Goal: Complete application form

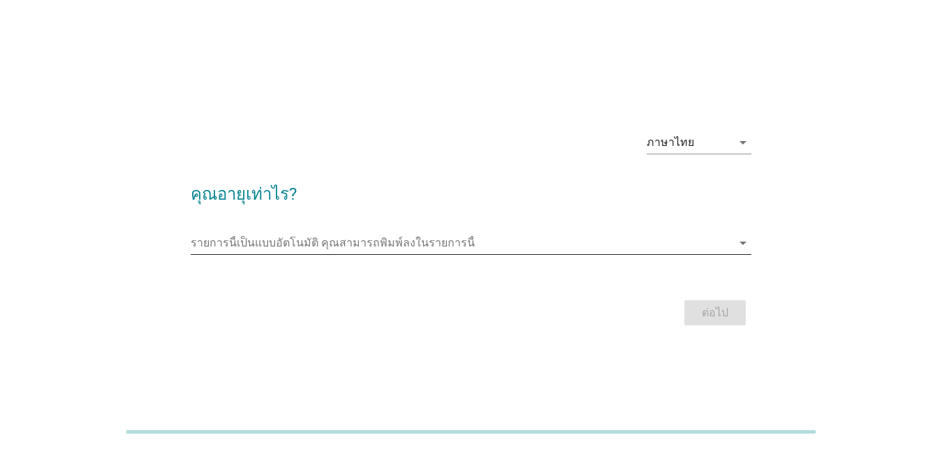
click at [744, 240] on icon "arrow_drop_down" at bounding box center [743, 243] width 17 height 17
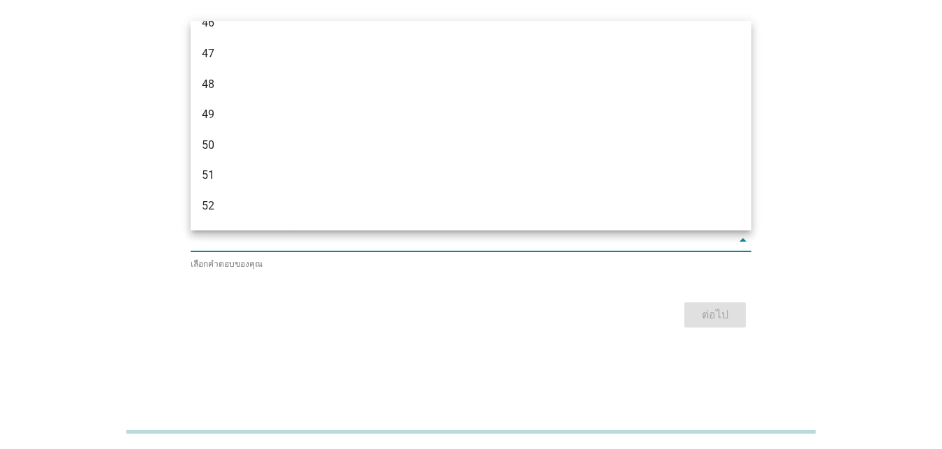
scroll to position [943, 0]
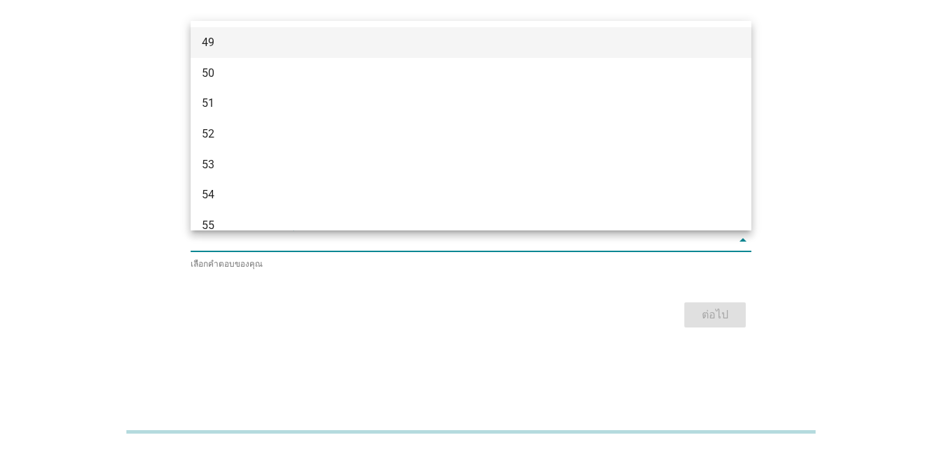
click at [341, 41] on div "49" at bounding box center [449, 42] width 494 height 17
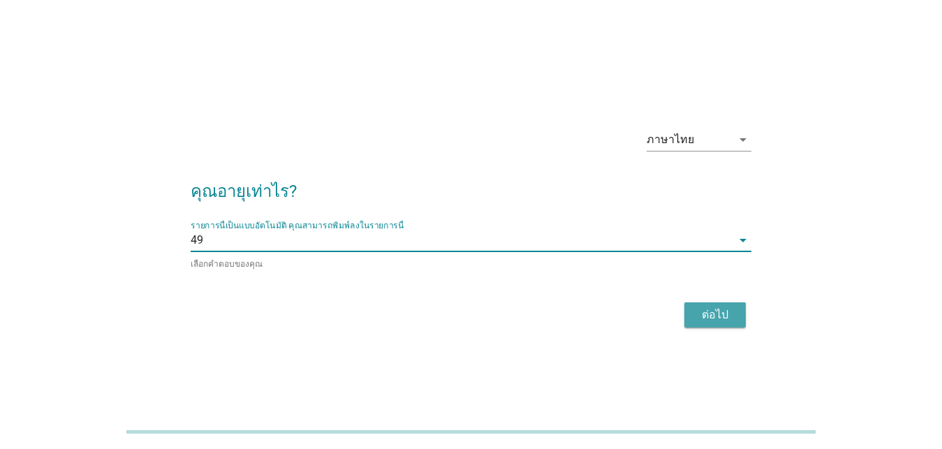
click at [703, 311] on div "ต่อไป" at bounding box center [714, 315] width 39 height 17
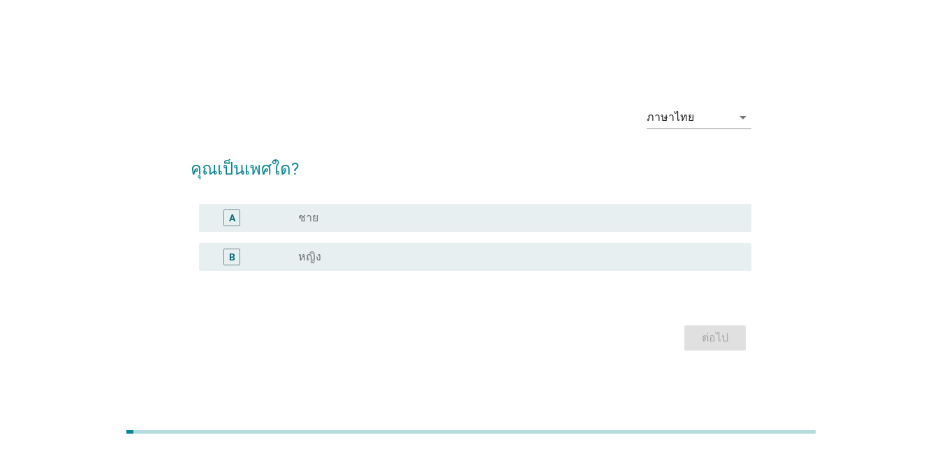
click at [489, 265] on div "radio_button_unchecked หญิง" at bounding box center [519, 257] width 442 height 17
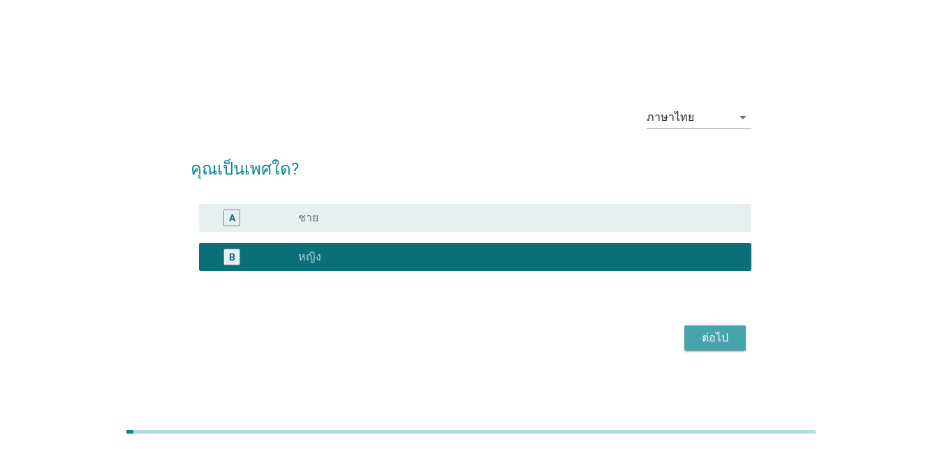
click at [707, 335] on div "ต่อไป" at bounding box center [714, 338] width 39 height 17
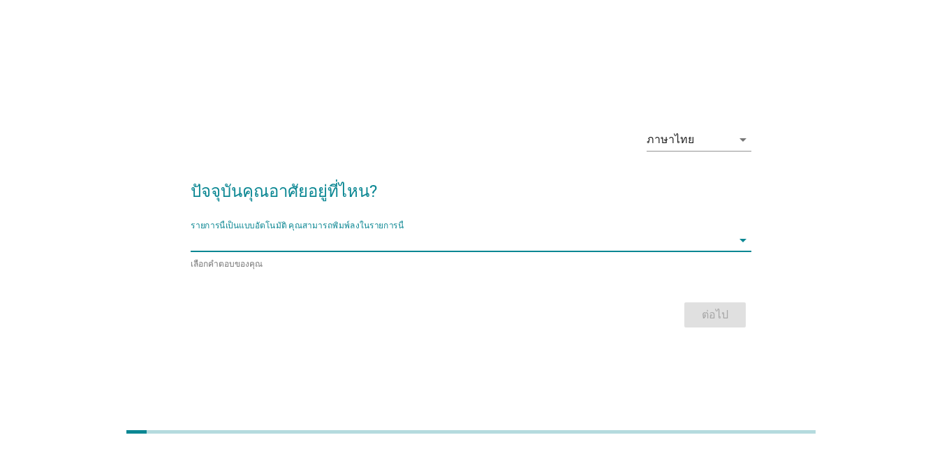
click at [667, 241] on input "รายการนี้เป็นแบบอัตโนมัติ คุณสามารถพิมพ์ลงในรายการนี้" at bounding box center [461, 240] width 541 height 22
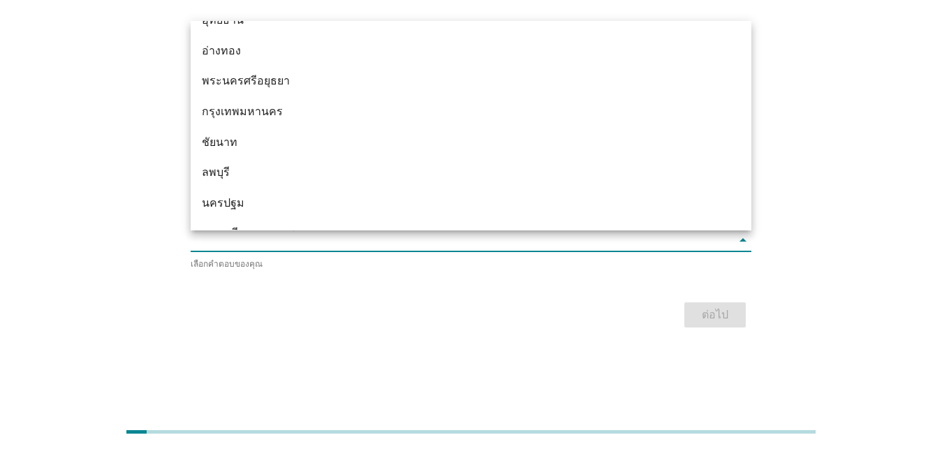
scroll to position [1140, 0]
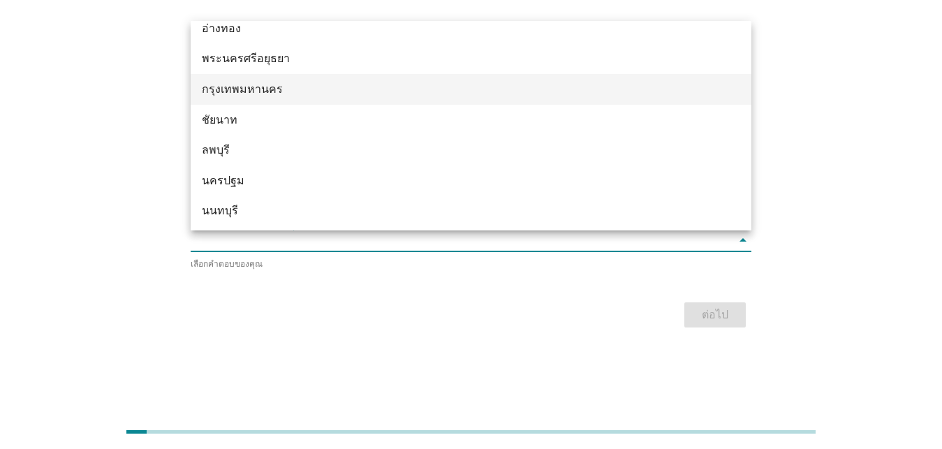
click at [430, 89] on div "กรุงเทพมหานคร" at bounding box center [449, 89] width 494 height 17
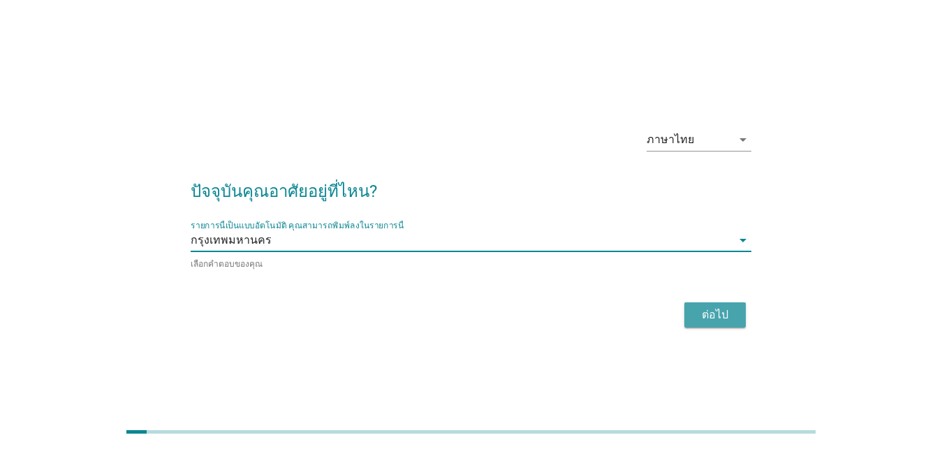
click at [709, 316] on div "ต่อไป" at bounding box center [714, 315] width 39 height 17
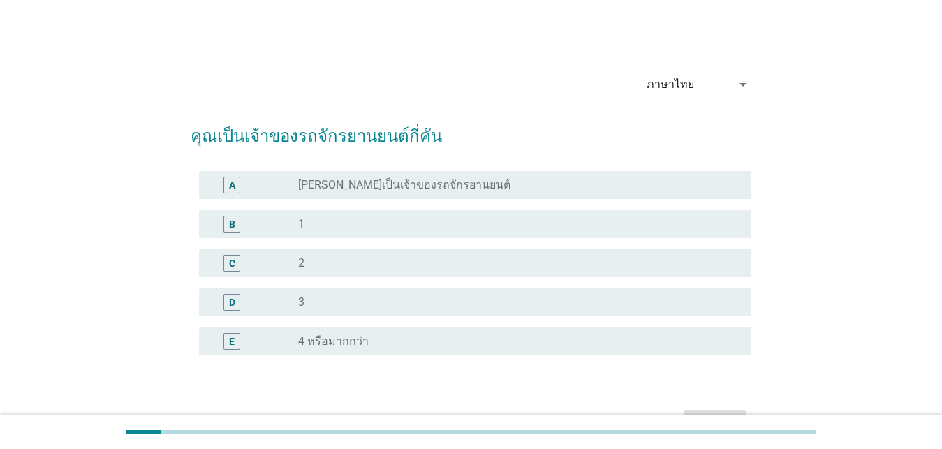
click at [614, 216] on div "radio_button_unchecked 1" at bounding box center [519, 224] width 442 height 17
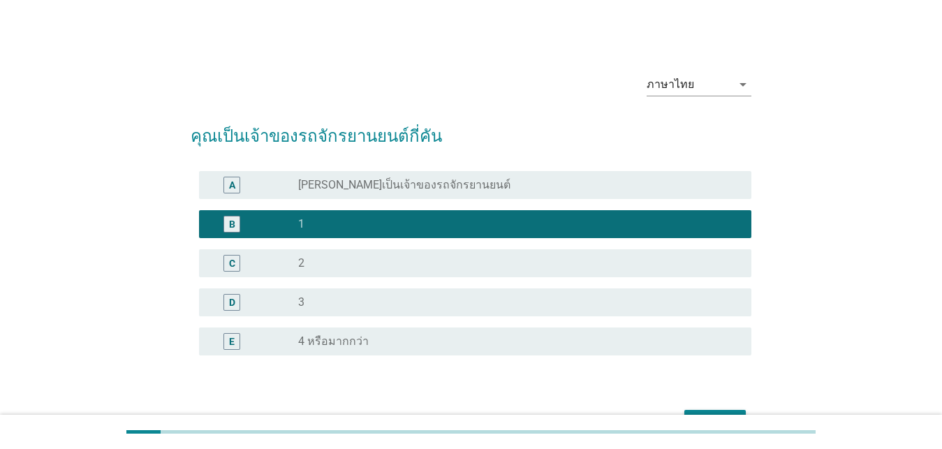
click at [714, 413] on button "ต่อไป" at bounding box center [714, 422] width 61 height 25
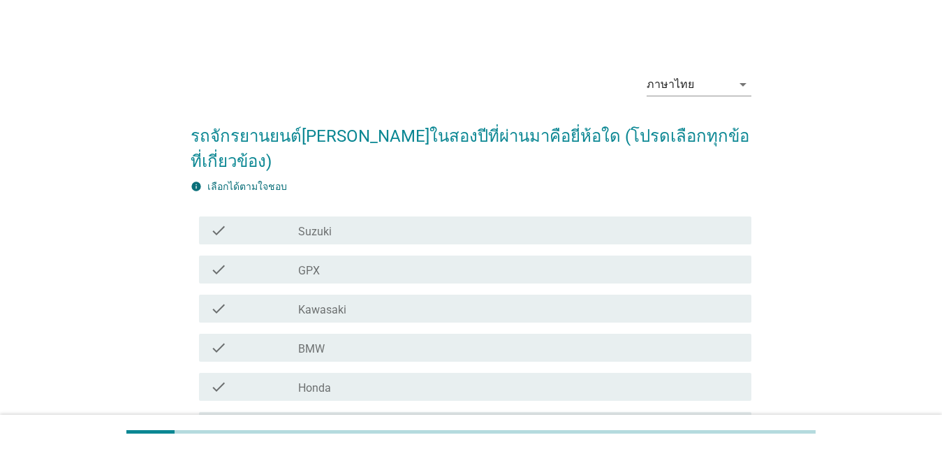
scroll to position [285, 0]
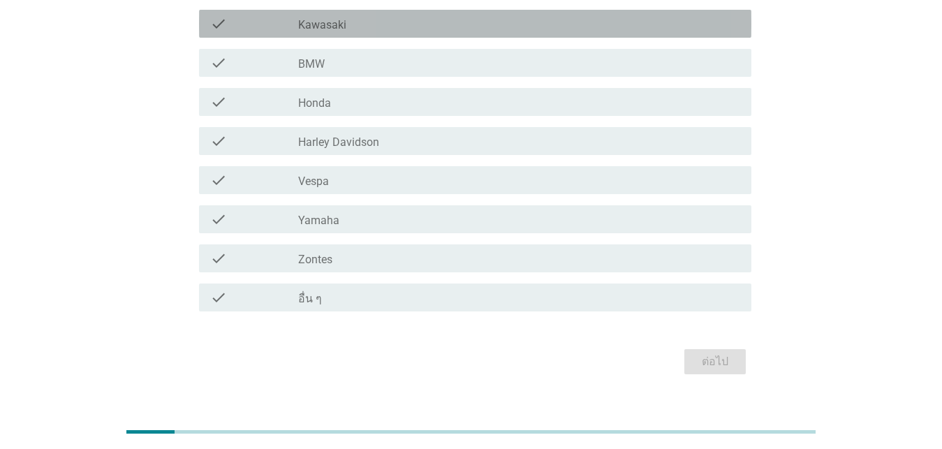
click at [494, 15] on div "check_box_outline_blank Kawasaki" at bounding box center [519, 23] width 442 height 17
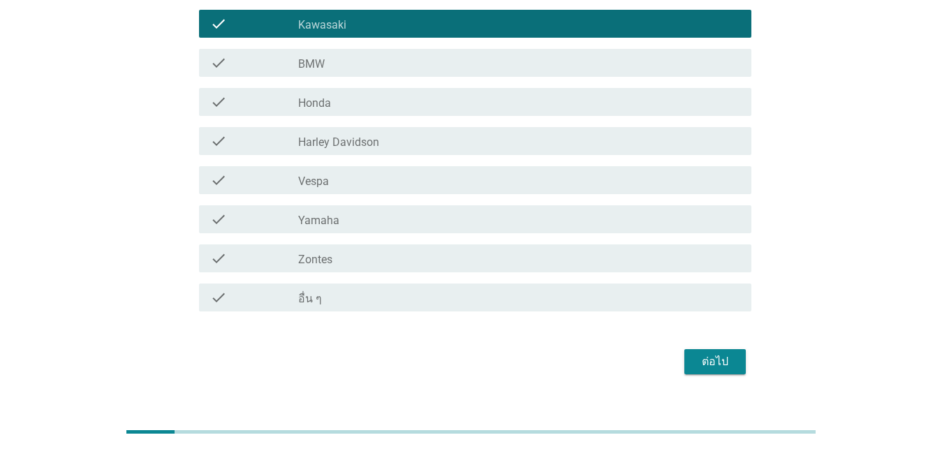
click at [693, 349] on button "ต่อไป" at bounding box center [714, 361] width 61 height 25
